Goal: Use online tool/utility: Use online tool/utility

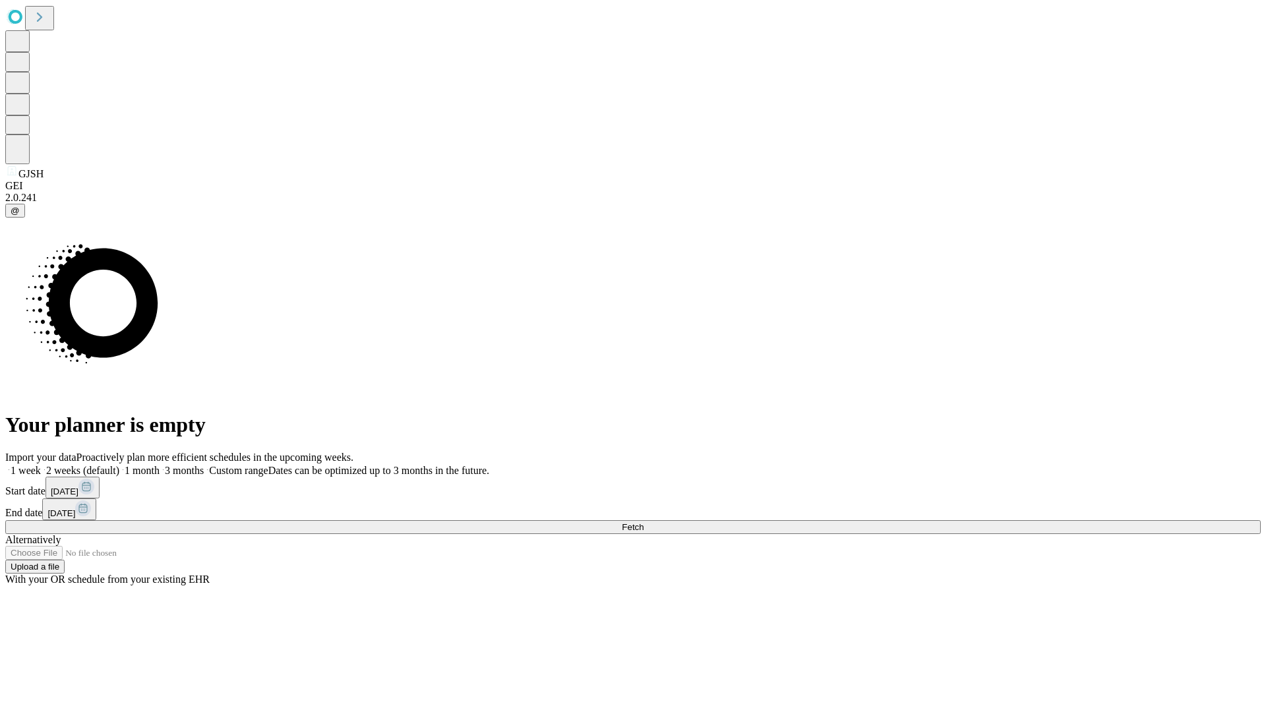
click at [644, 522] on span "Fetch" at bounding box center [633, 527] width 22 height 10
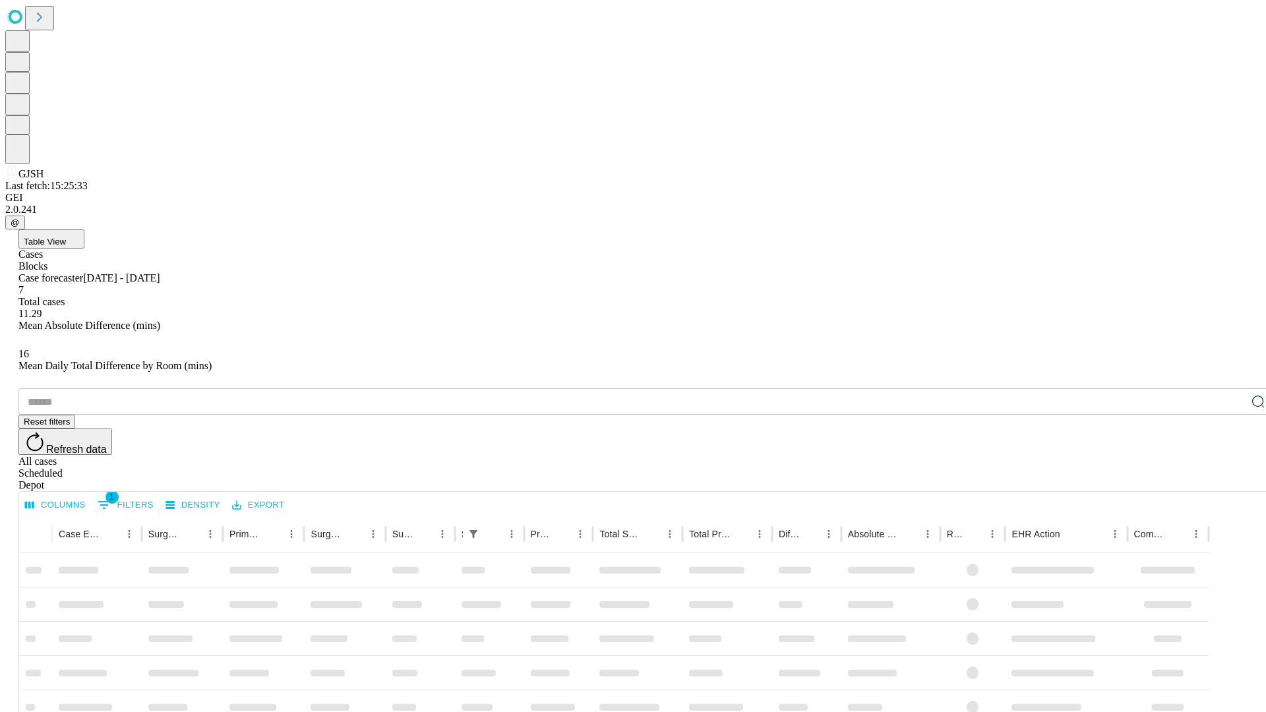
click at [66, 237] on span "Table View" at bounding box center [45, 242] width 42 height 10
